Goal: Transaction & Acquisition: Book appointment/travel/reservation

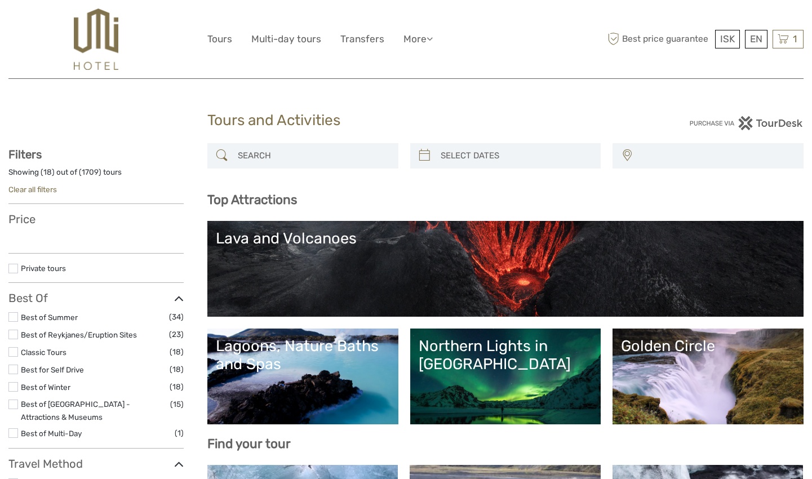
select select
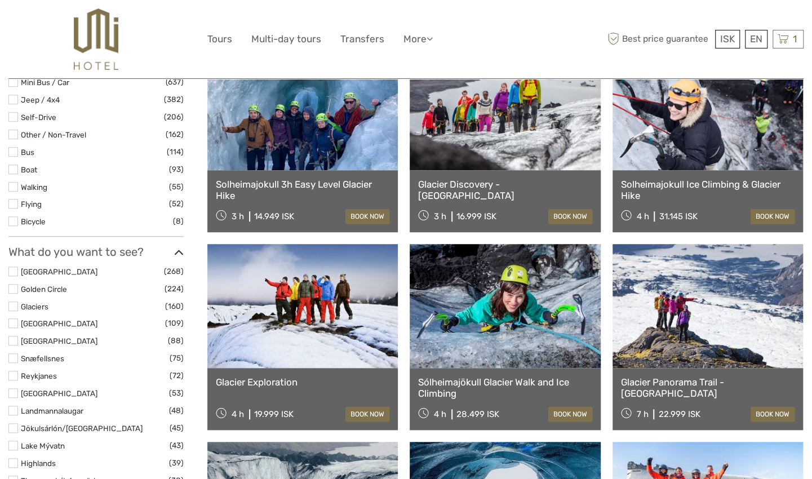
scroll to position [837, 0]
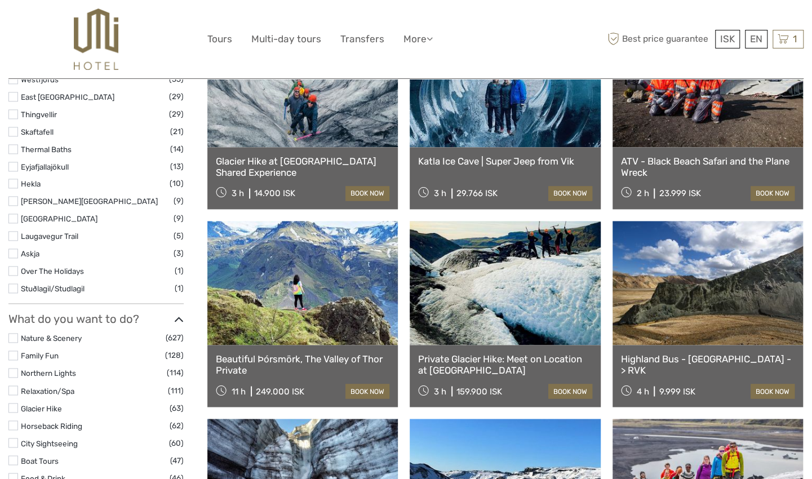
click at [498, 134] on link at bounding box center [505, 85] width 190 height 124
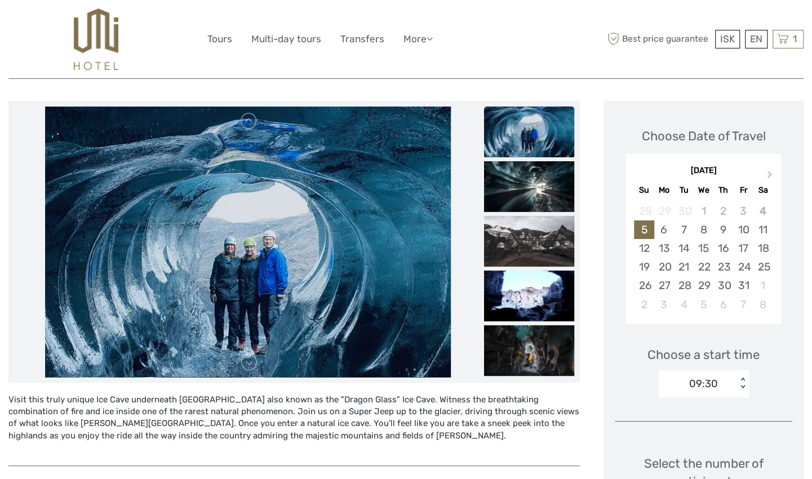
scroll to position [137, 0]
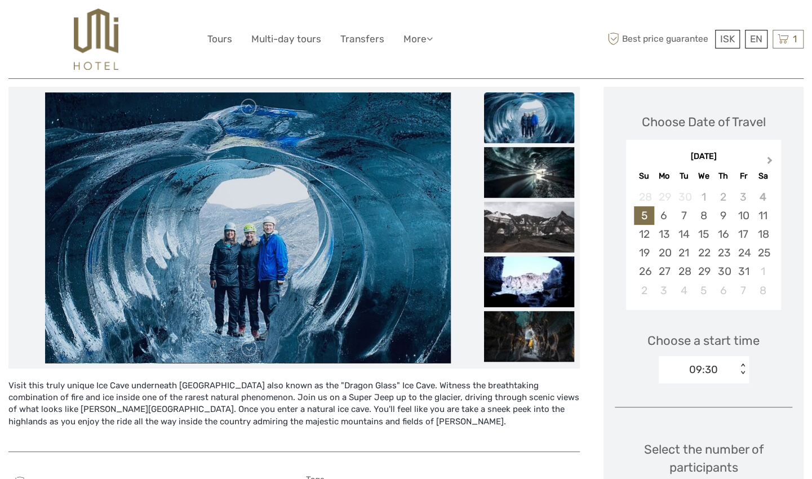
click at [768, 167] on button "Next Month" at bounding box center [771, 163] width 18 height 18
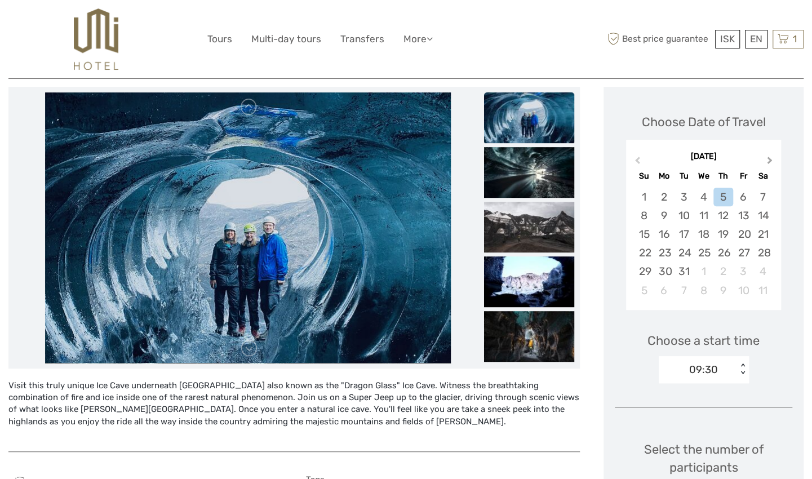
click at [768, 167] on button "Next Month" at bounding box center [771, 163] width 18 height 18
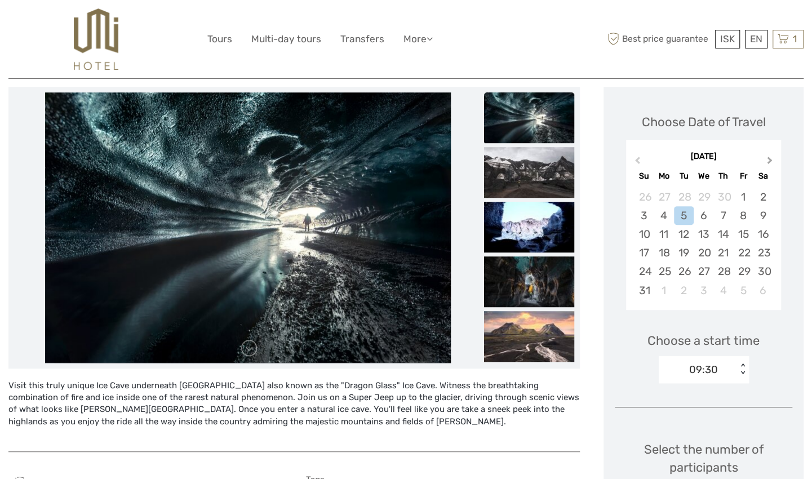
click at [768, 167] on button "Next Month" at bounding box center [771, 163] width 18 height 18
click at [760, 213] on div "11" at bounding box center [763, 215] width 20 height 19
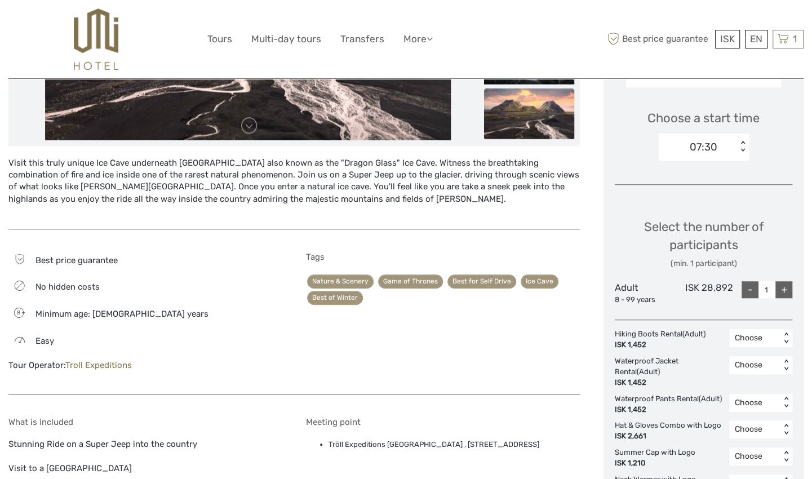
scroll to position [361, 0]
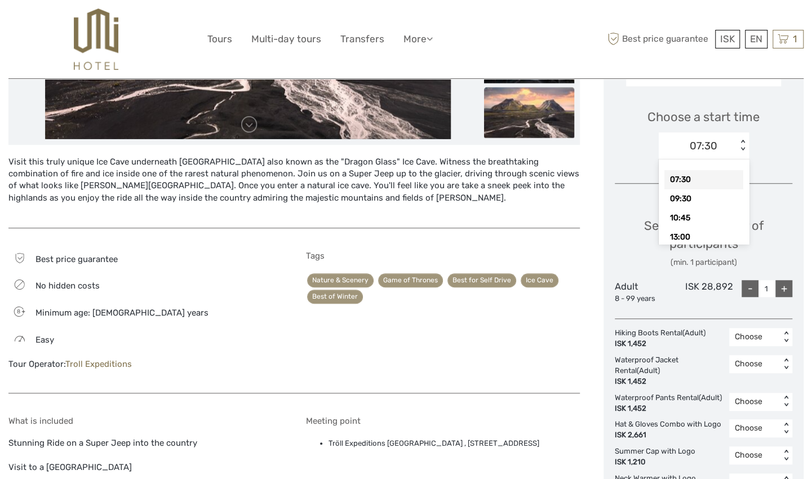
click at [740, 149] on div "< >" at bounding box center [743, 146] width 10 height 12
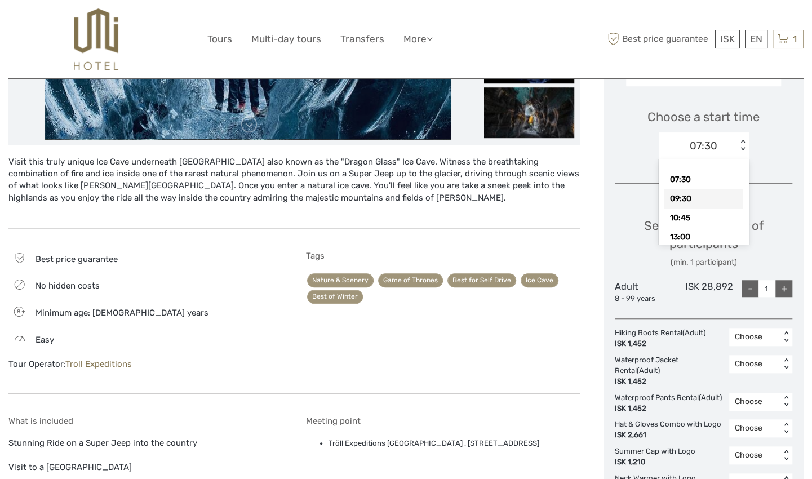
click at [714, 195] on div "09:30" at bounding box center [703, 198] width 79 height 19
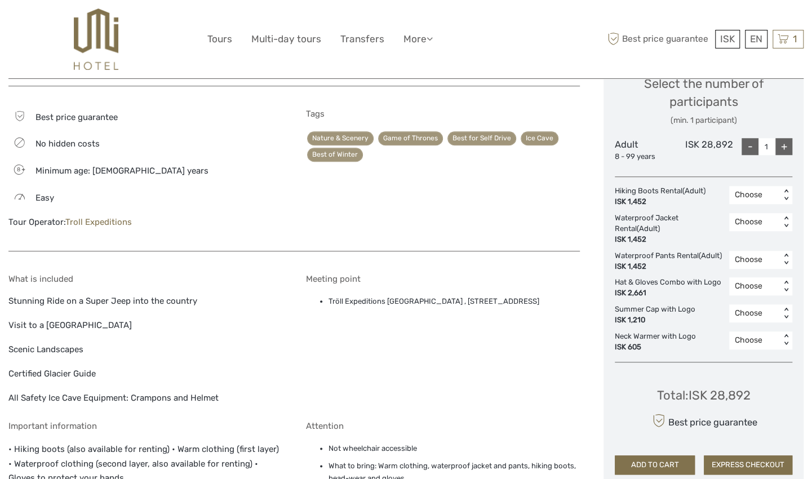
scroll to position [506, 0]
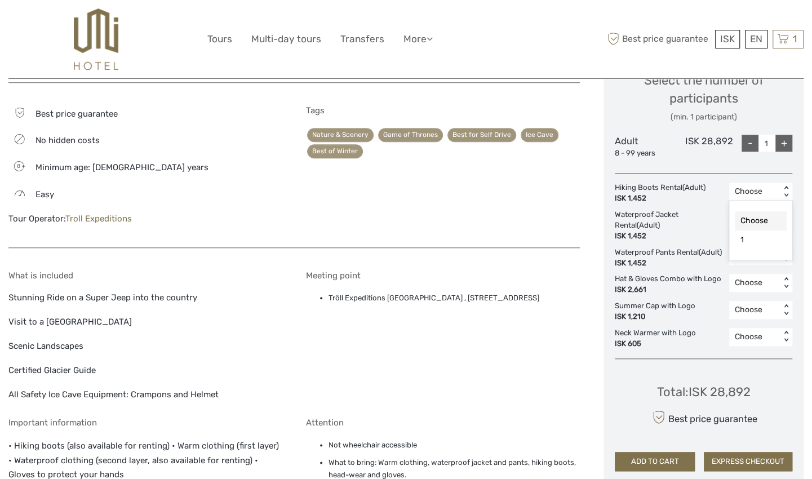
click at [789, 188] on div "< >" at bounding box center [787, 192] width 10 height 12
click at [787, 215] on div "< >" at bounding box center [787, 219] width 10 height 12
click at [762, 266] on div "1" at bounding box center [761, 267] width 52 height 19
click at [784, 253] on div "< >" at bounding box center [787, 256] width 10 height 12
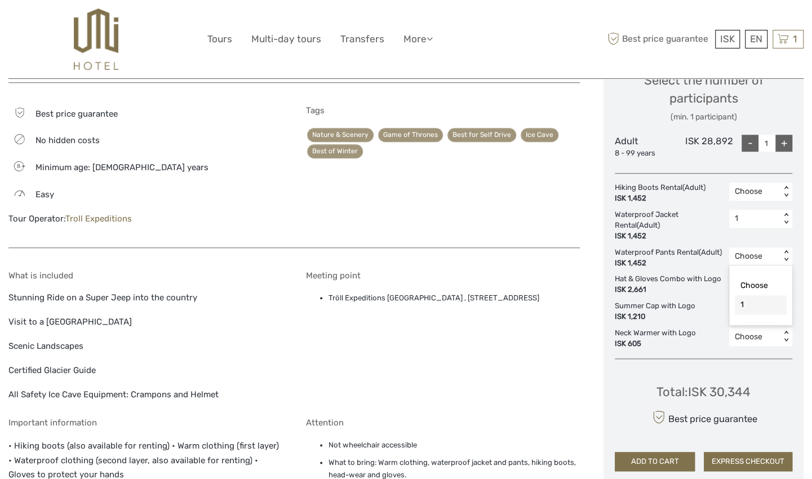
click at [762, 300] on div "1" at bounding box center [761, 304] width 52 height 19
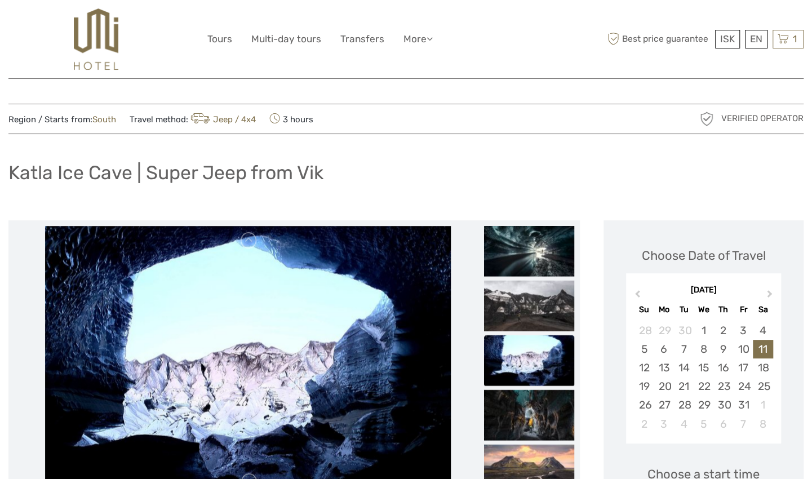
scroll to position [0, 0]
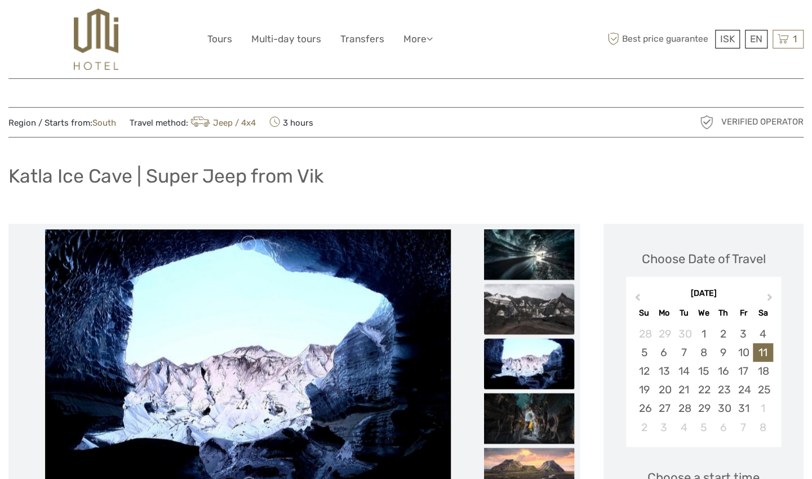
drag, startPoint x: 439, startPoint y: 478, endPoint x: 543, endPoint y: 307, distance: 200.3
click at [543, 307] on img at bounding box center [529, 308] width 90 height 51
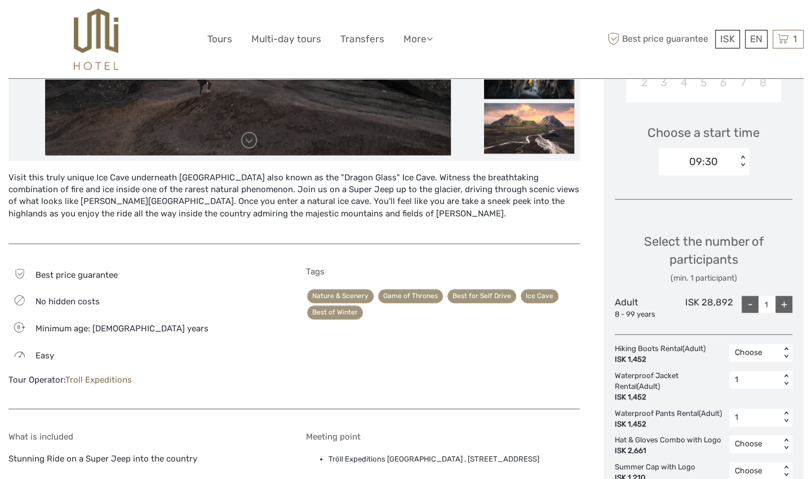
scroll to position [344, 0]
